Goal: Information Seeking & Learning: Learn about a topic

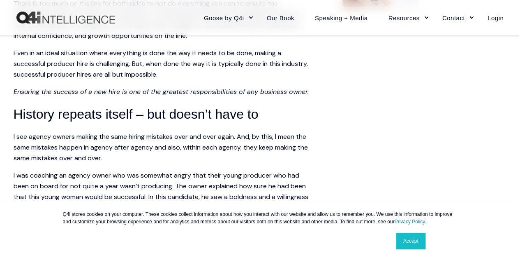
scroll to position [553, 0]
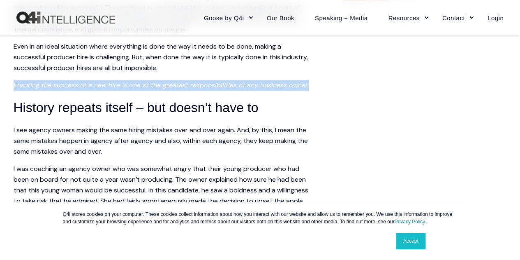
drag, startPoint x: 14, startPoint y: 84, endPoint x: 308, endPoint y: 87, distance: 293.8
click at [308, 87] on p "Ensuring the success of a new hire is one of the greatest responsibilities of a…" at bounding box center [162, 85] width 296 height 11
copy em "Ensuring the success of a new hire is one of the greatest responsibilities of a…"
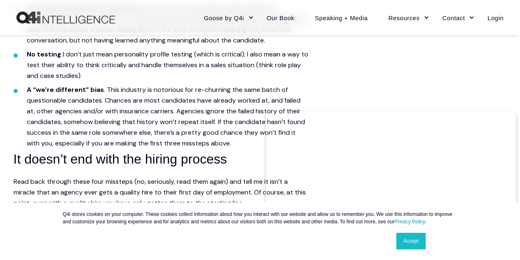
scroll to position [1074, 0]
click at [412, 238] on link "Accept" at bounding box center [411, 240] width 29 height 16
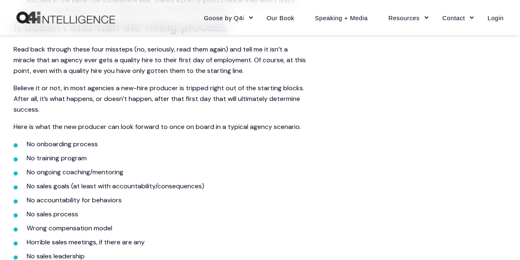
scroll to position [1205, 0]
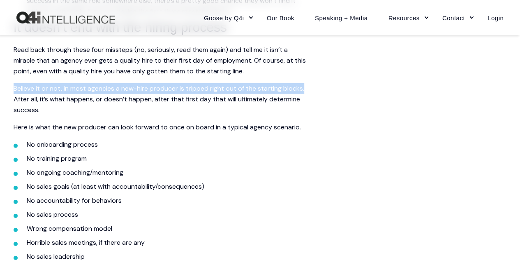
drag, startPoint x: 15, startPoint y: 98, endPoint x: 317, endPoint y: 98, distance: 302.0
copy p "Believe it or not, in most agencies a new-hire producer is tripped right out of…"
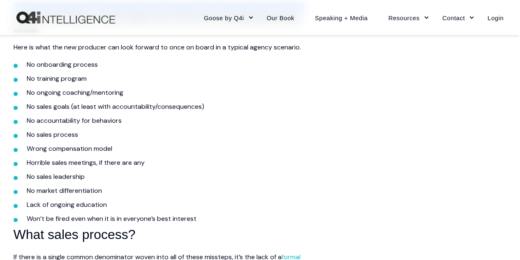
scroll to position [1285, 0]
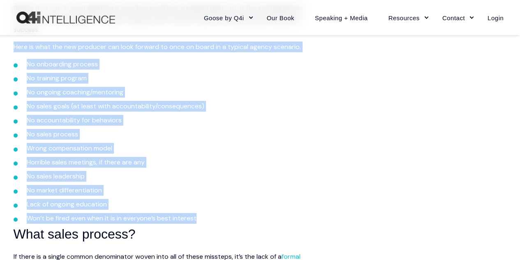
drag, startPoint x: 14, startPoint y: 56, endPoint x: 211, endPoint y: 221, distance: 257.3
copy span "Here is what the new producer can look forward to once on board in a typical ag…"
